Goal: Find specific page/section: Find specific page/section

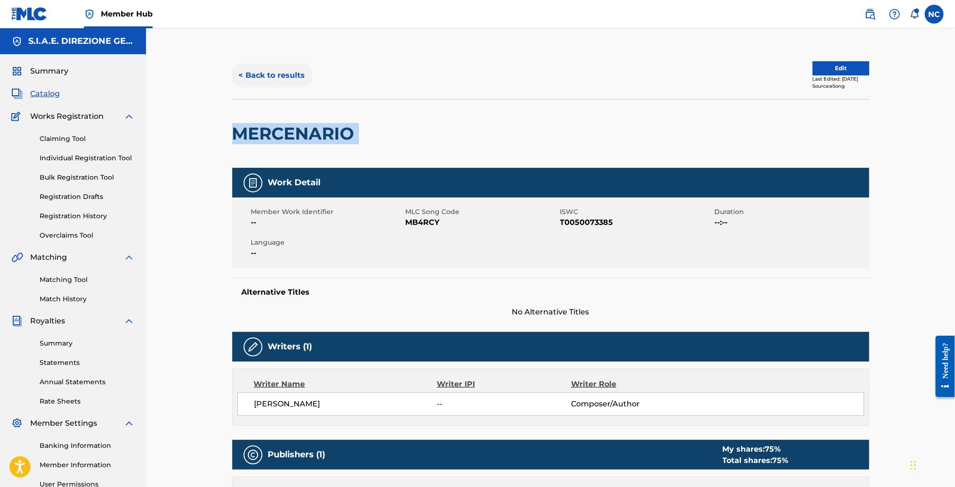
click at [238, 75] on button "< Back to results" at bounding box center [272, 76] width 80 height 24
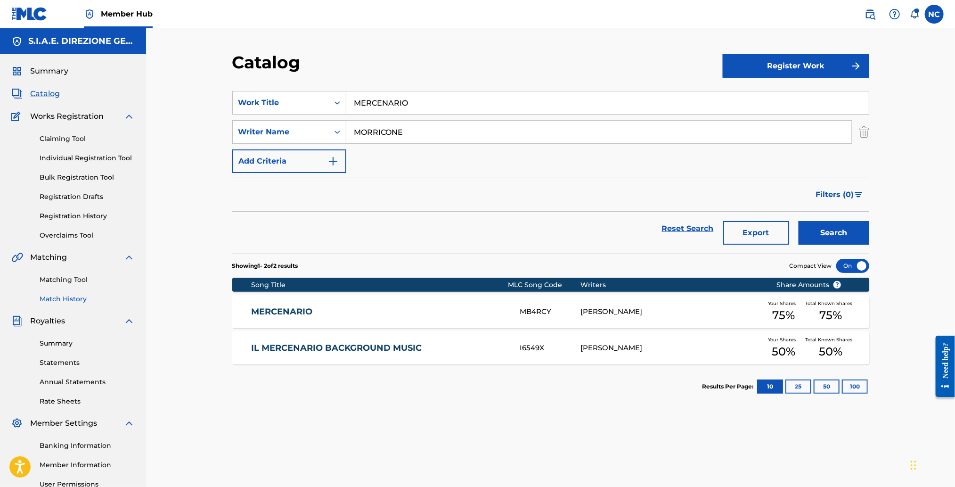
click at [66, 295] on link "Match History" at bounding box center [87, 299] width 95 height 10
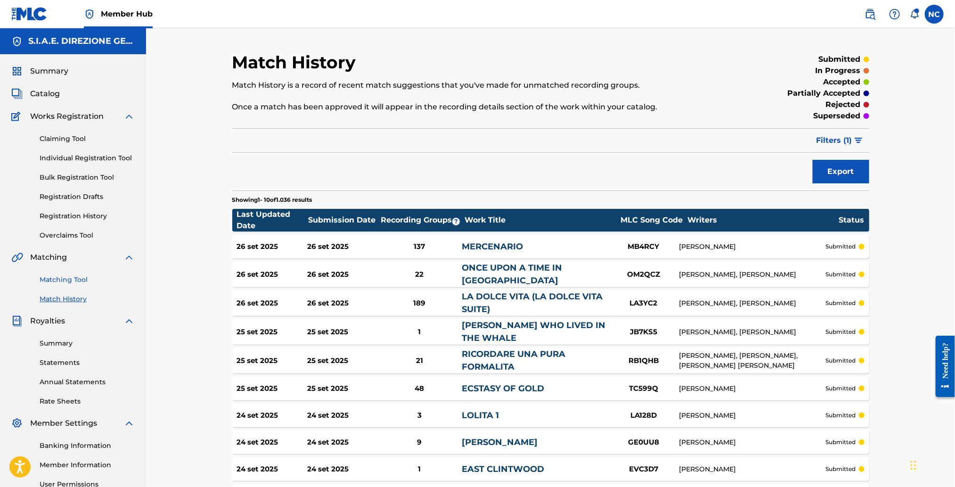
click at [66, 279] on link "Matching Tool" at bounding box center [87, 280] width 95 height 10
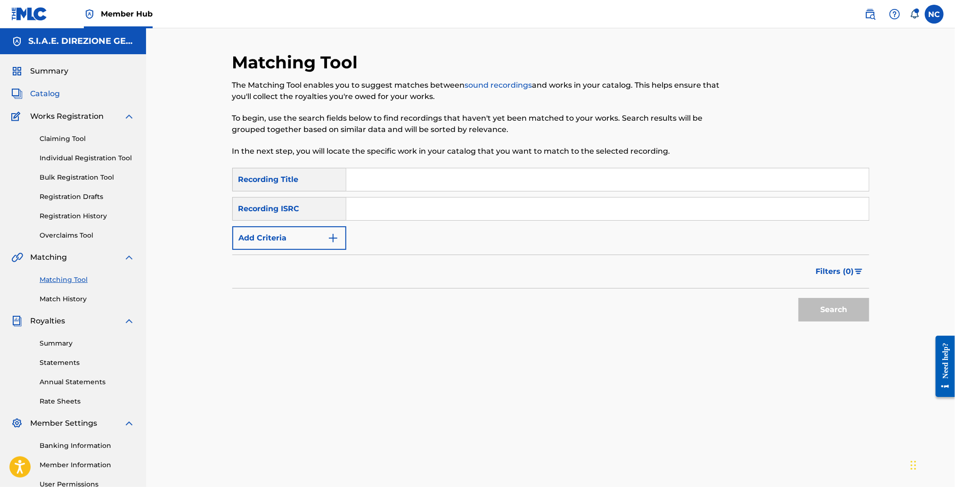
click at [40, 99] on span "Catalog" at bounding box center [45, 93] width 30 height 11
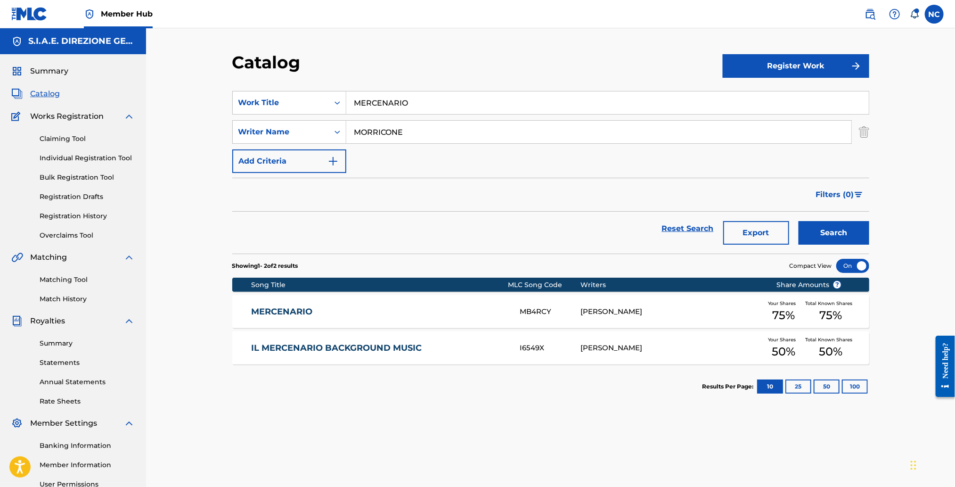
click at [281, 317] on link "MERCENARIO" at bounding box center [379, 311] width 256 height 11
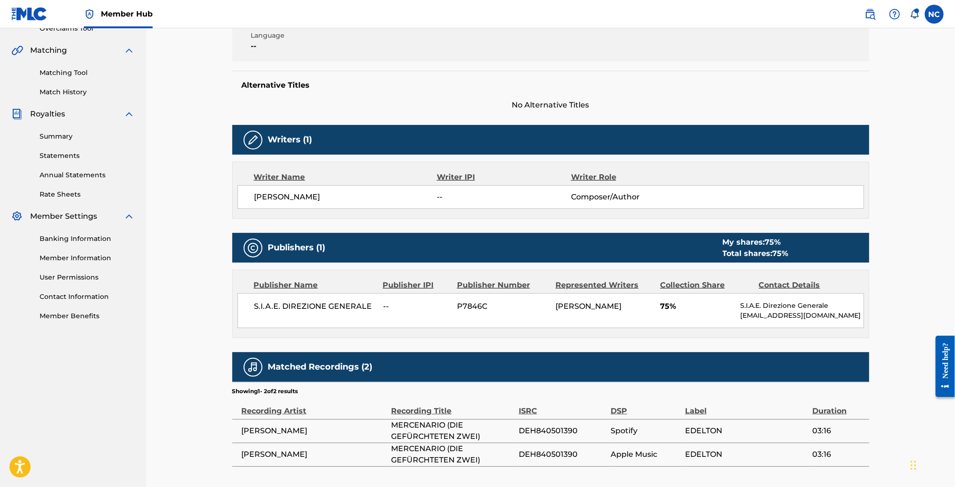
scroll to position [211, 0]
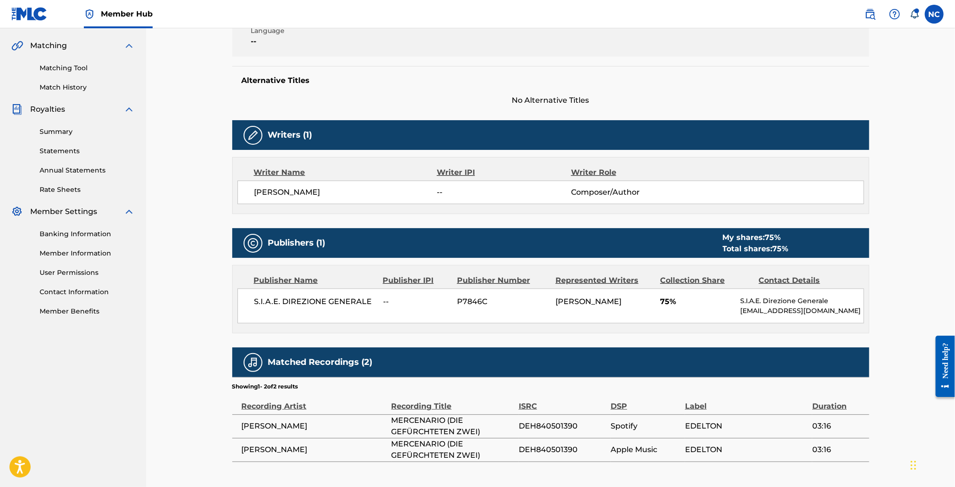
click at [501, 443] on span "MERCENARIO (DIE GEFÜRCHTETEN ZWEI)" at bounding box center [452, 449] width 122 height 23
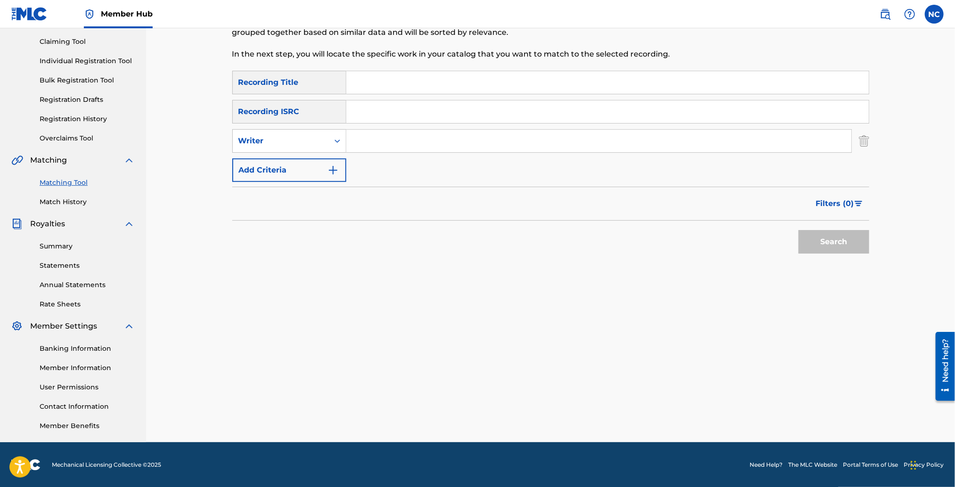
scroll to position [97, 0]
